Goal: Find specific page/section: Find specific page/section

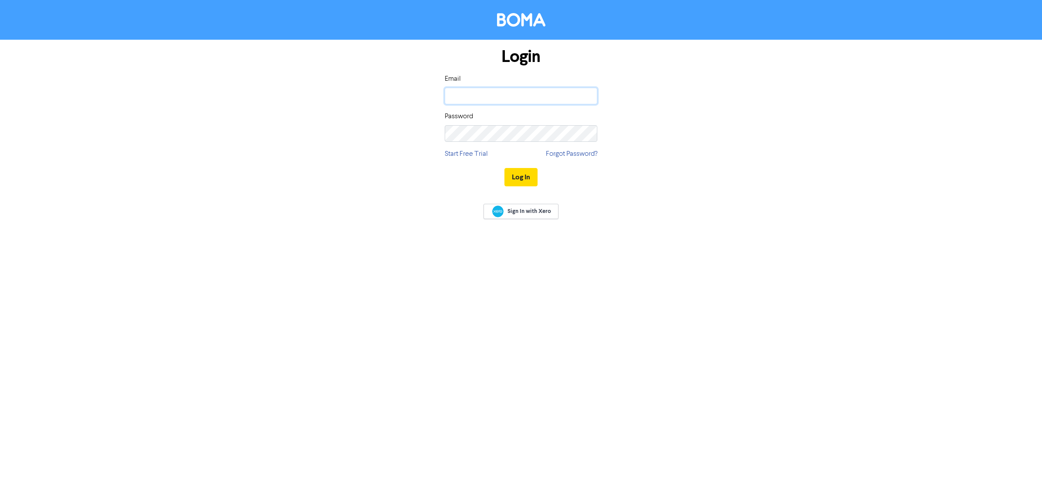
type input "[PERSON_NAME][EMAIL_ADDRESS][DOMAIN_NAME]"
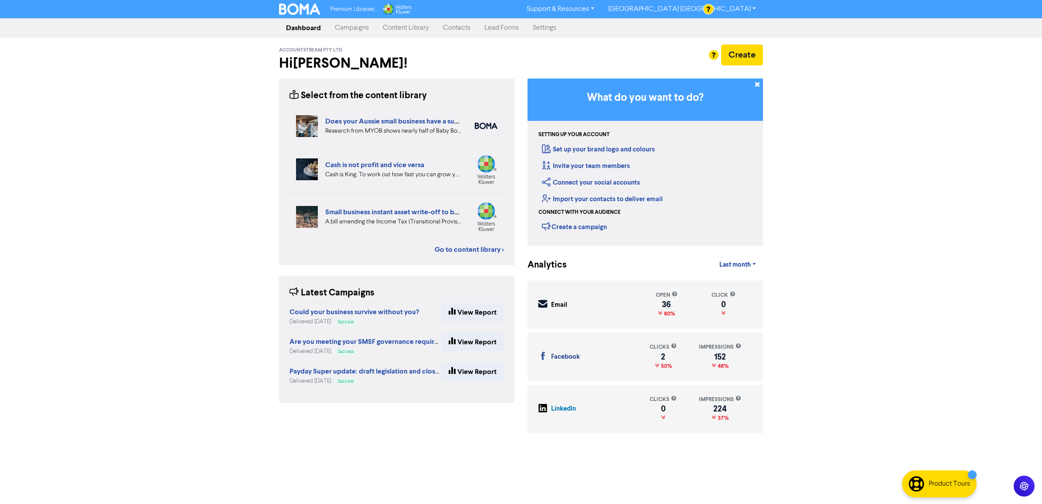
click at [402, 31] on link "Content Library" at bounding box center [406, 27] width 60 height 17
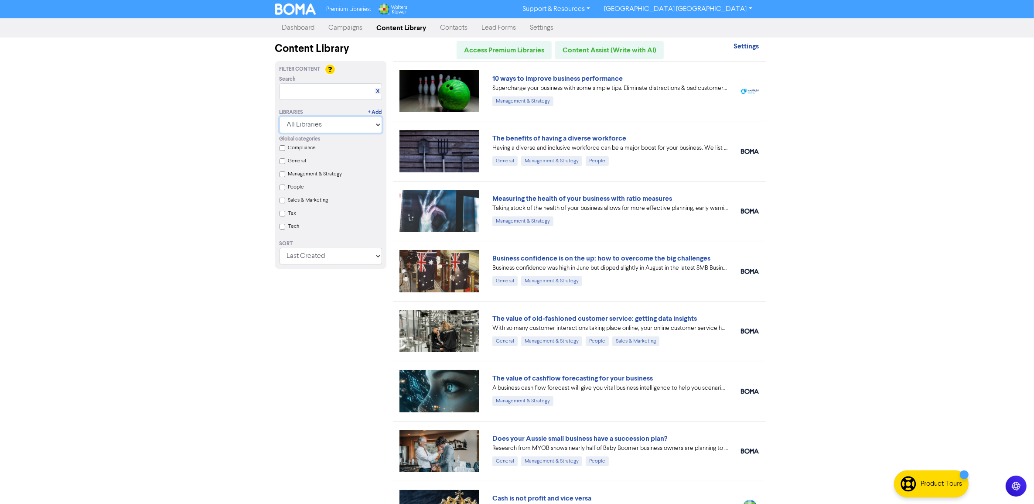
drag, startPoint x: 363, startPoint y: 124, endPoint x: 350, endPoint y: 130, distance: 13.7
click at [363, 124] on select "All Libraries BOMA Other Partners Wolters Kluwer CCH Premium Xero" at bounding box center [331, 124] width 102 height 17
click at [283, 116] on select "All Libraries BOMA Other Partners Wolters Kluwer CCH Premium Xero" at bounding box center [331, 124] width 102 height 17
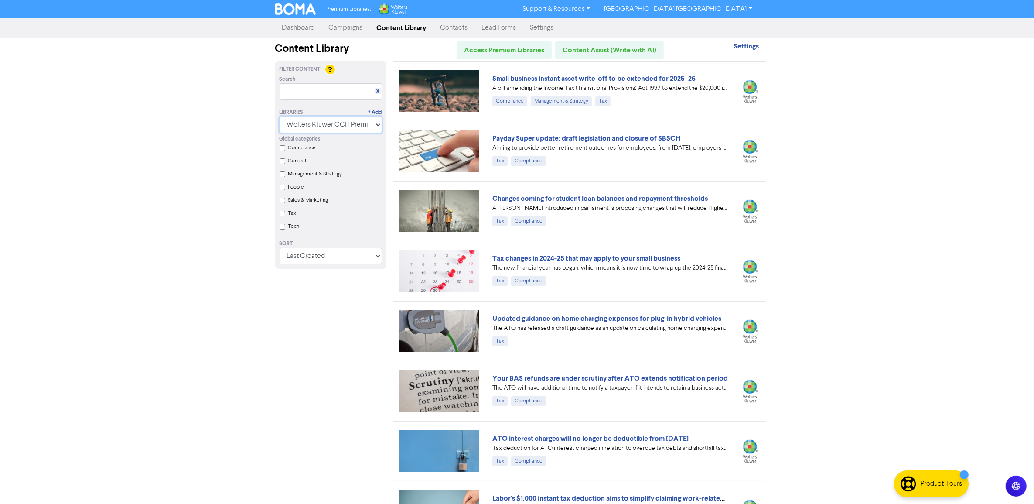
click at [344, 123] on select "All Libraries BOMA Other Partners Wolters Kluwer CCH Premium Xero" at bounding box center [331, 124] width 102 height 17
select select "BOMA"
click at [283, 116] on select "All Libraries BOMA Other Partners Wolters Kluwer CCH Premium Xero" at bounding box center [331, 124] width 102 height 17
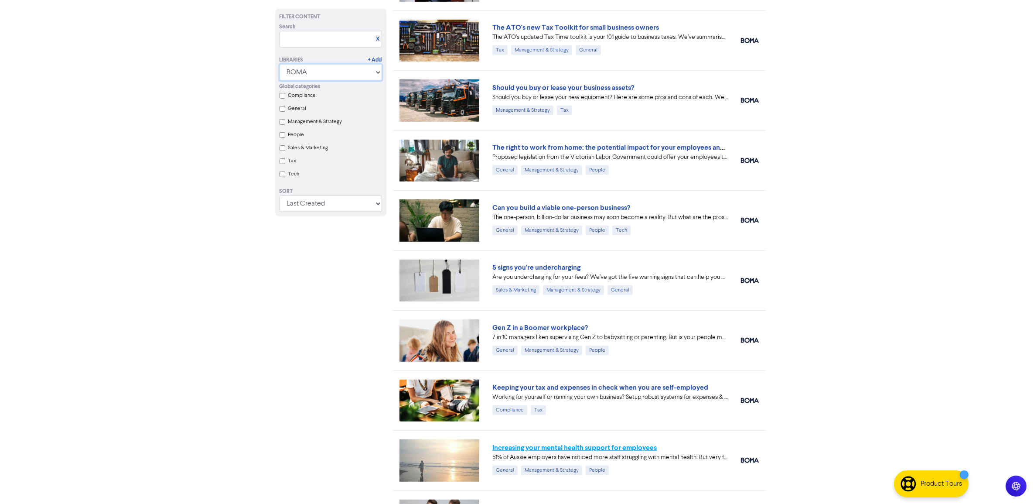
scroll to position [818, 0]
